Goal: Information Seeking & Learning: Learn about a topic

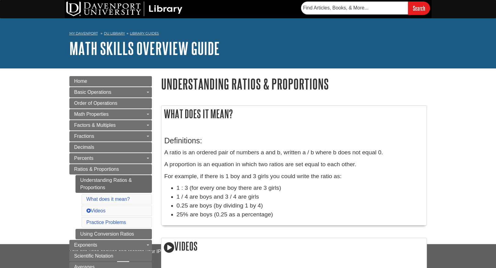
scroll to position [36, 0]
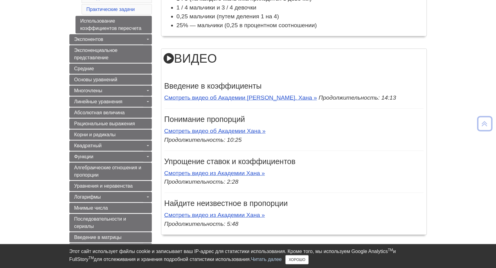
scroll to position [250, 0]
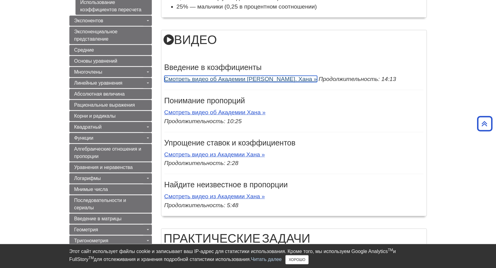
click at [214, 78] on link "Смотреть видео об Академии [PERSON_NAME]. Хана »" at bounding box center [240, 79] width 153 height 6
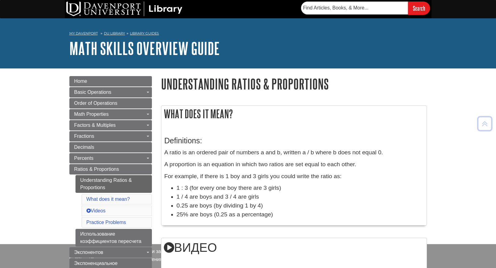
scroll to position [230, 0]
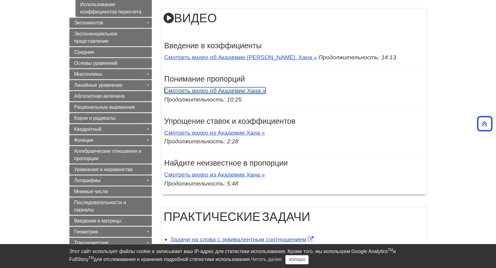
click at [215, 90] on link "Смотреть видео об Академии Хана »" at bounding box center [215, 90] width 102 height 6
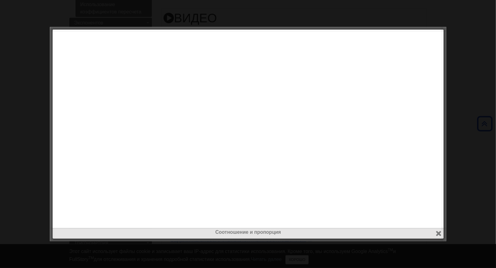
click at [472, 53] on div at bounding box center [248, 134] width 496 height 268
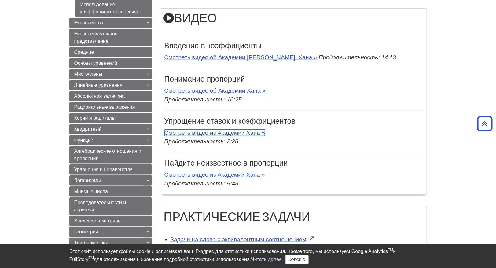
click at [198, 134] on link "Смотреть видео из Академии Хана »" at bounding box center [214, 133] width 101 height 6
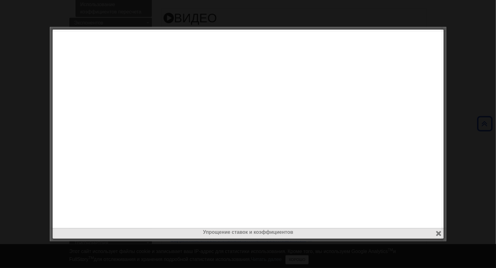
click at [471, 77] on div at bounding box center [248, 134] width 496 height 268
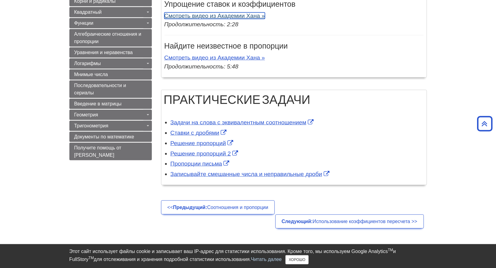
scroll to position [352, 0]
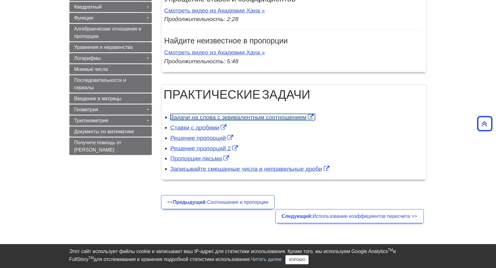
click at [199, 116] on link "Задачи на слова с эквивалентным соотношением" at bounding box center [243, 117] width 145 height 6
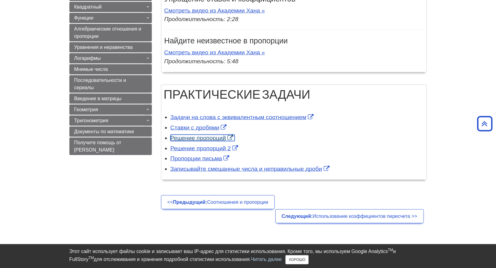
click at [198, 136] on link "Решение пропорций" at bounding box center [203, 138] width 65 height 6
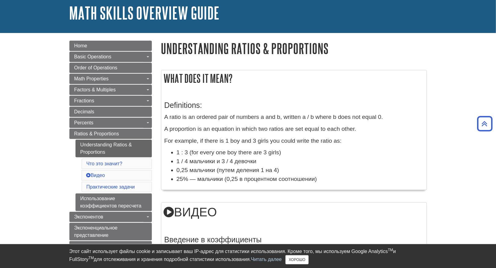
scroll to position [0, 0]
